Goal: Navigation & Orientation: Find specific page/section

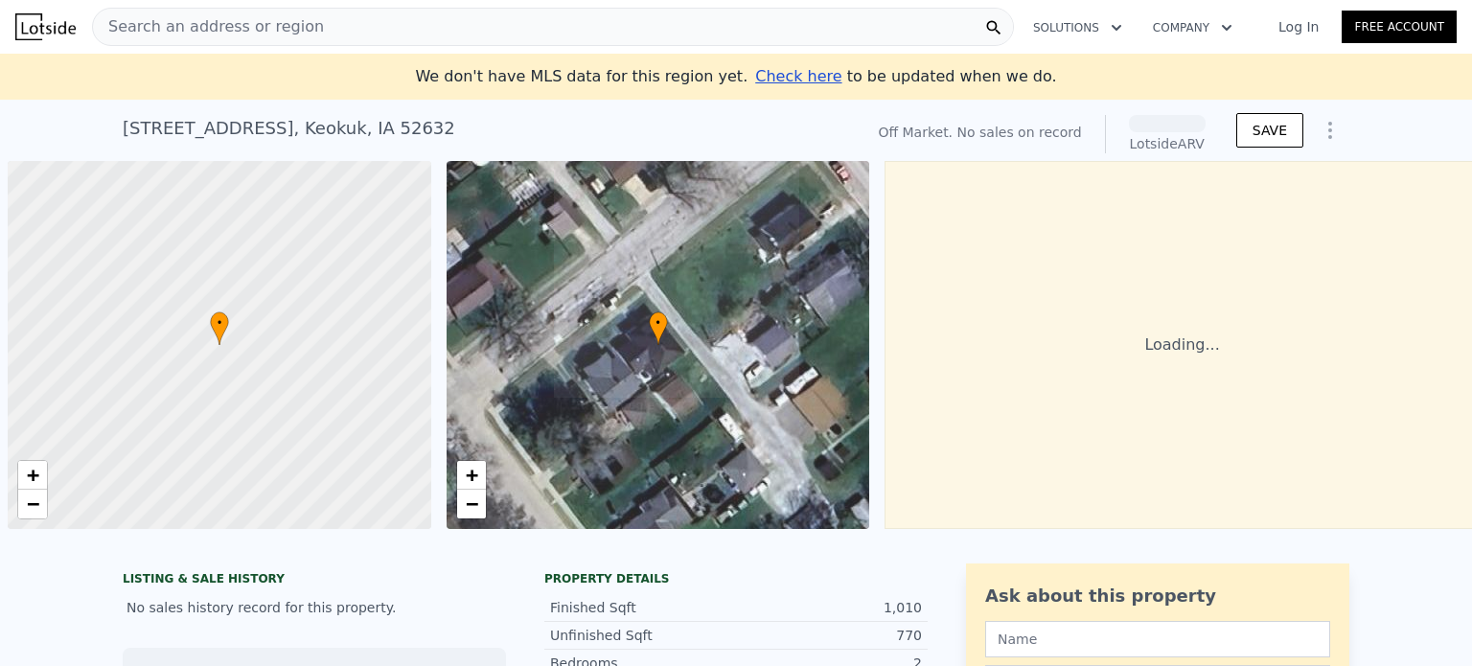
scroll to position [0, 8]
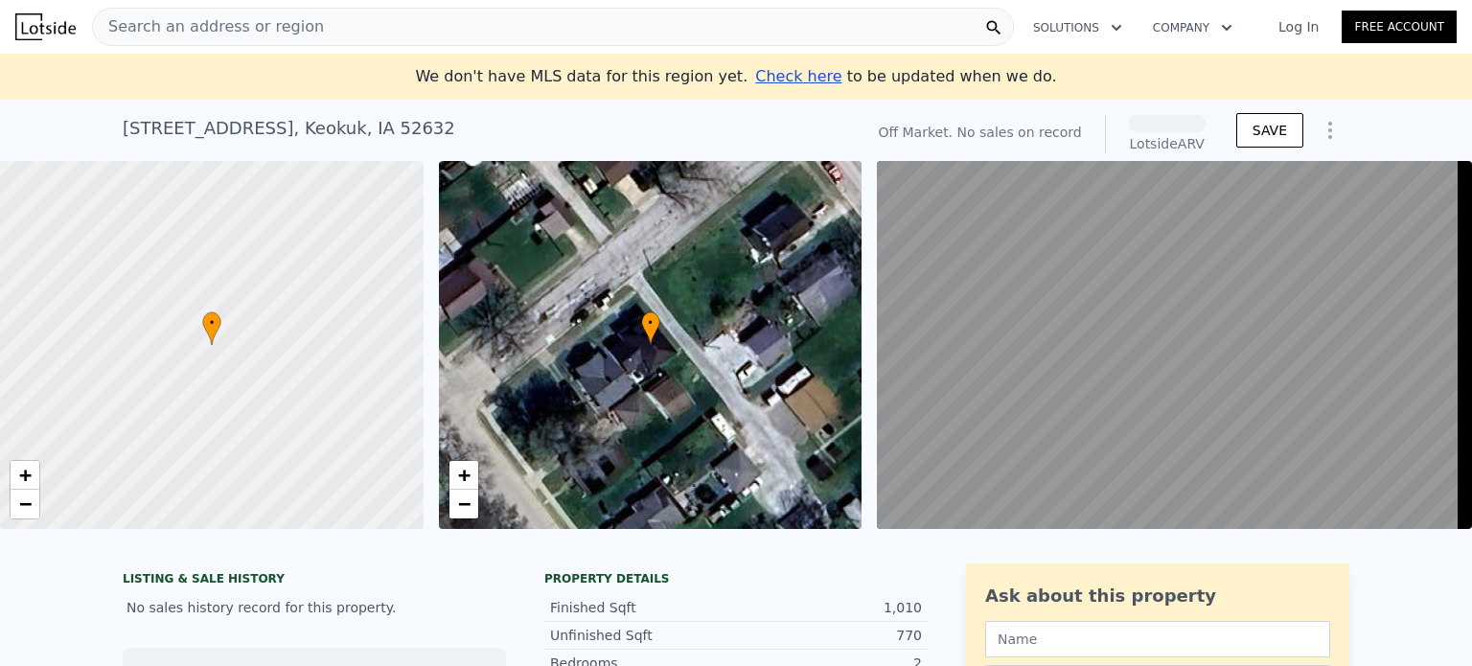
click at [1312, 26] on link "Log In" at bounding box center [1298, 26] width 86 height 19
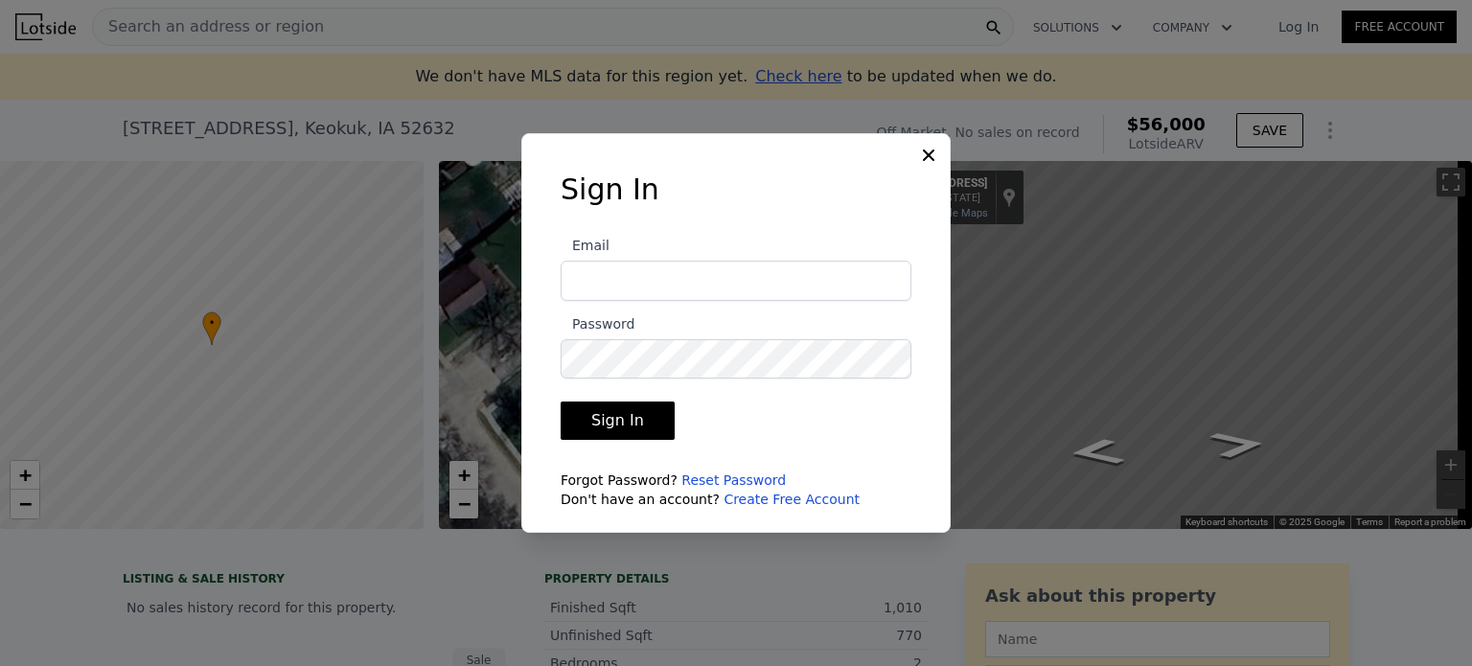
type input "[EMAIL_ADDRESS][DOMAIN_NAME]"
click at [927, 147] on icon at bounding box center [928, 155] width 19 height 19
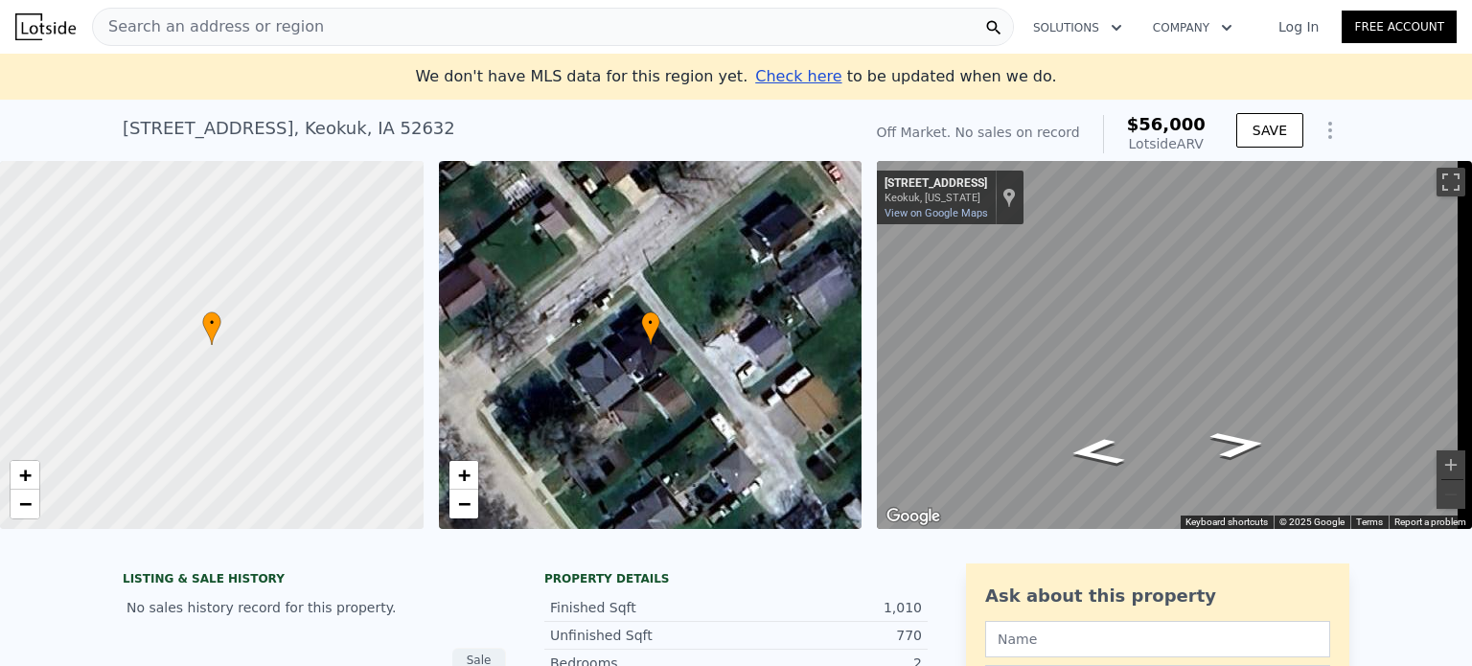
click at [1304, 41] on div "Log In Free Account" at bounding box center [1355, 27] width 201 height 31
click at [1303, 35] on link "Log In" at bounding box center [1298, 26] width 86 height 19
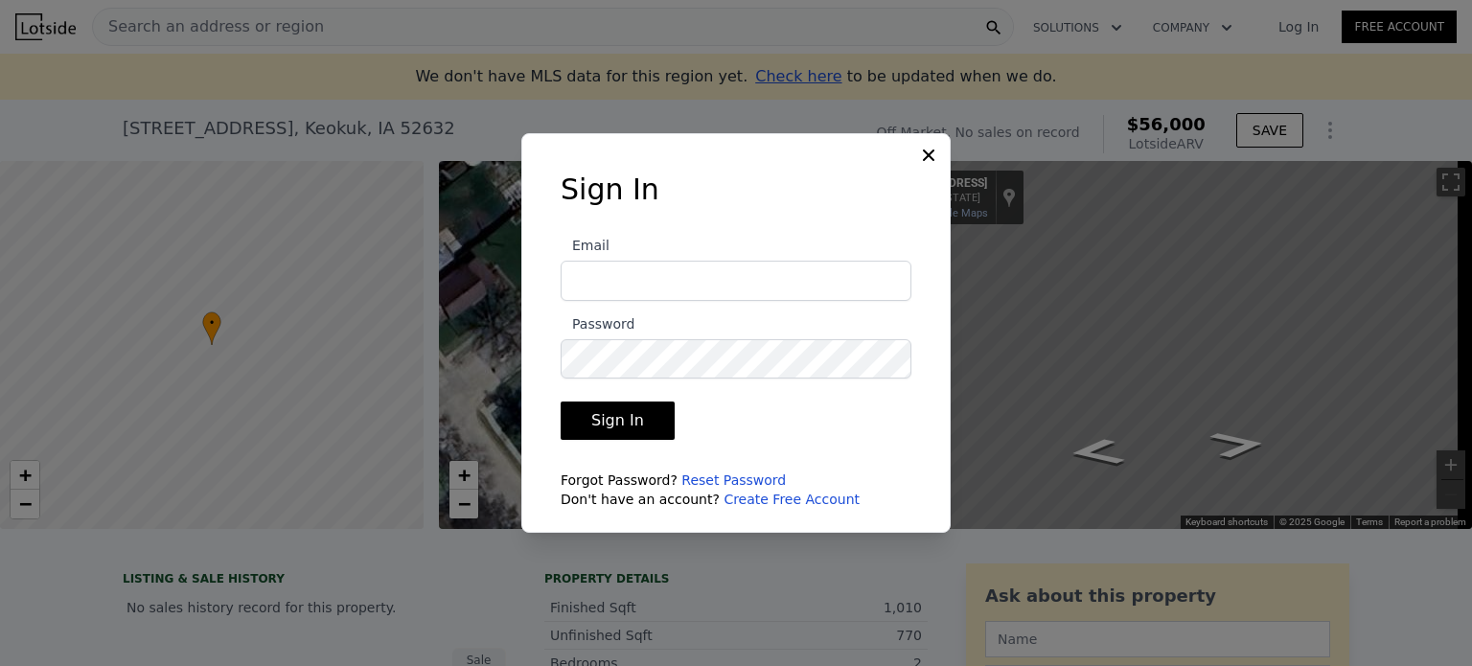
click at [932, 156] on icon at bounding box center [928, 155] width 19 height 19
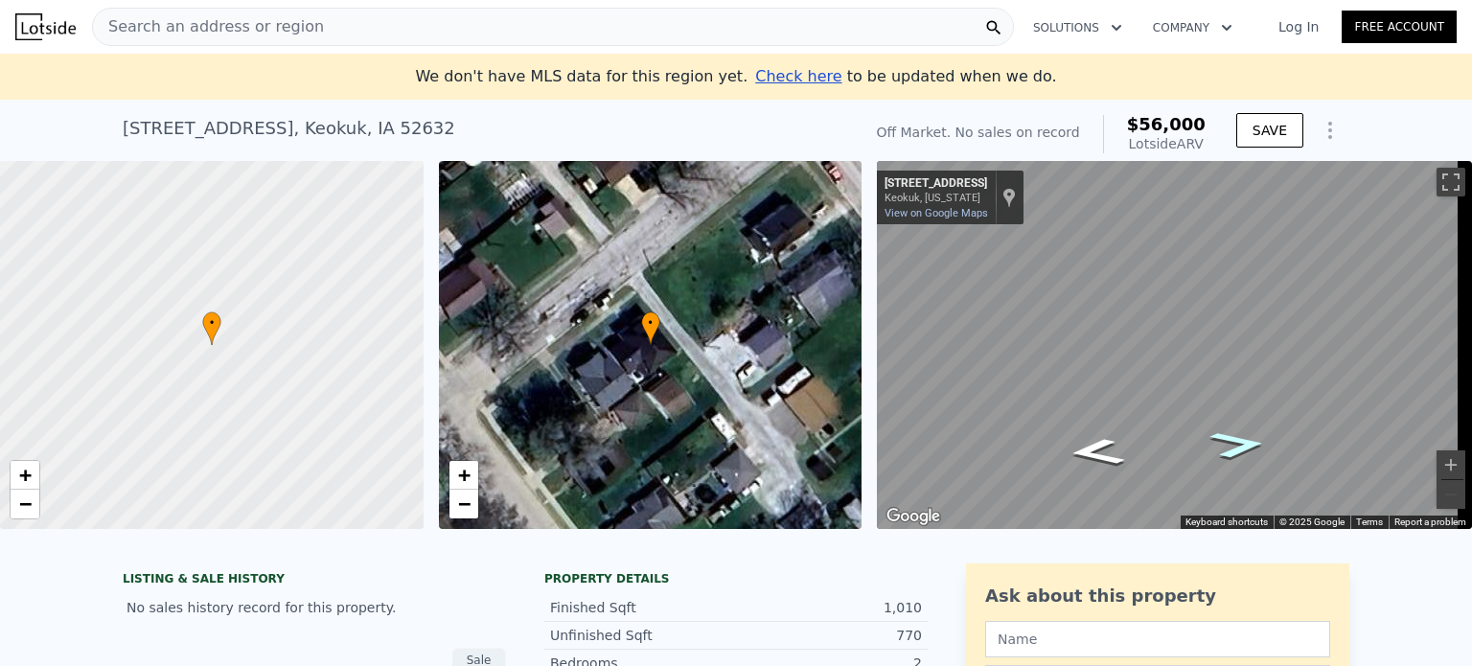
drag, startPoint x: 1102, startPoint y: 448, endPoint x: 1223, endPoint y: 431, distance: 121.9
click at [1229, 432] on icon "Map" at bounding box center [1167, 345] width 581 height 368
click at [1383, 423] on div "Map" at bounding box center [1174, 345] width 595 height 368
drag, startPoint x: 1241, startPoint y: 439, endPoint x: 1471, endPoint y: 385, distance: 236.2
click at [1471, 385] on div "Search an address or region Solutions Company Open main menu Log In Free Accoun…" at bounding box center [736, 333] width 1472 height 666
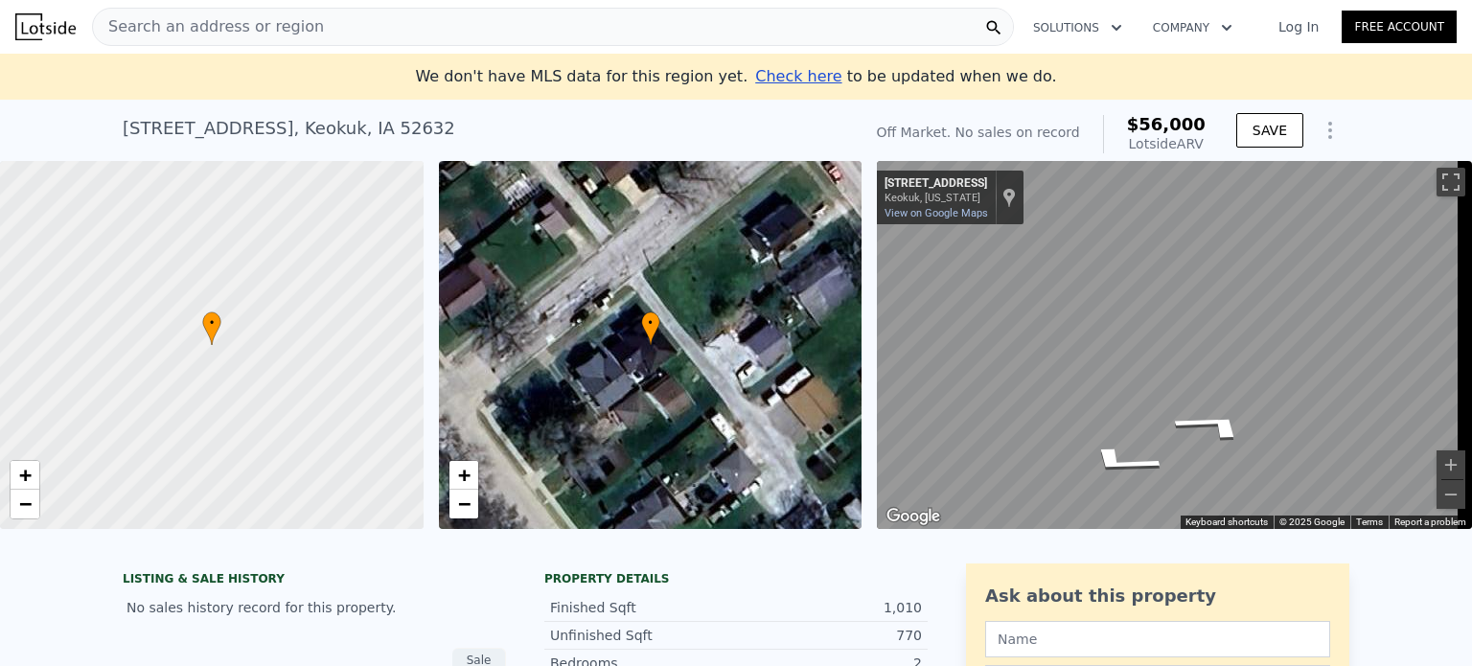
click at [1471, 354] on div "Search an address or region Solutions Company Open main menu Log In Free Accoun…" at bounding box center [736, 333] width 1472 height 666
